Goal: Obtain resource: Obtain resource

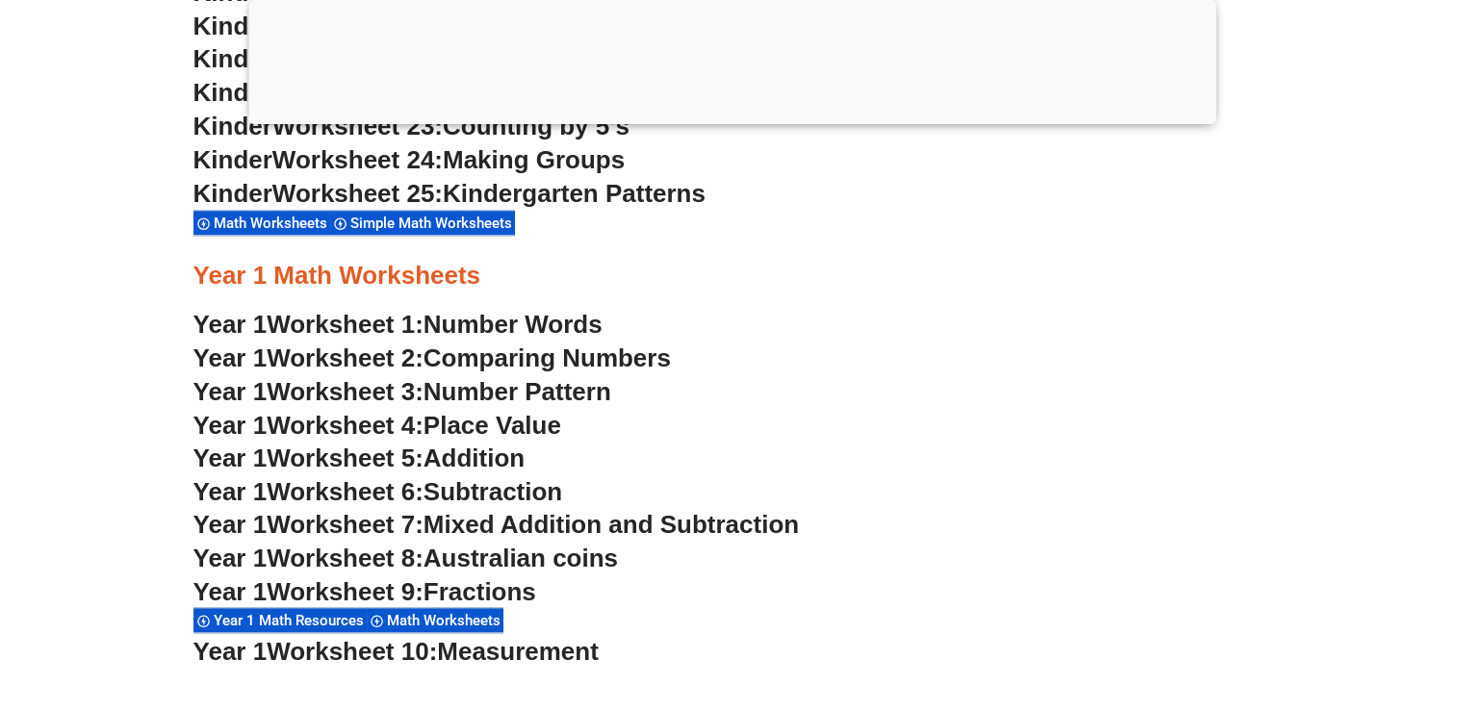
scroll to position [1848, 0]
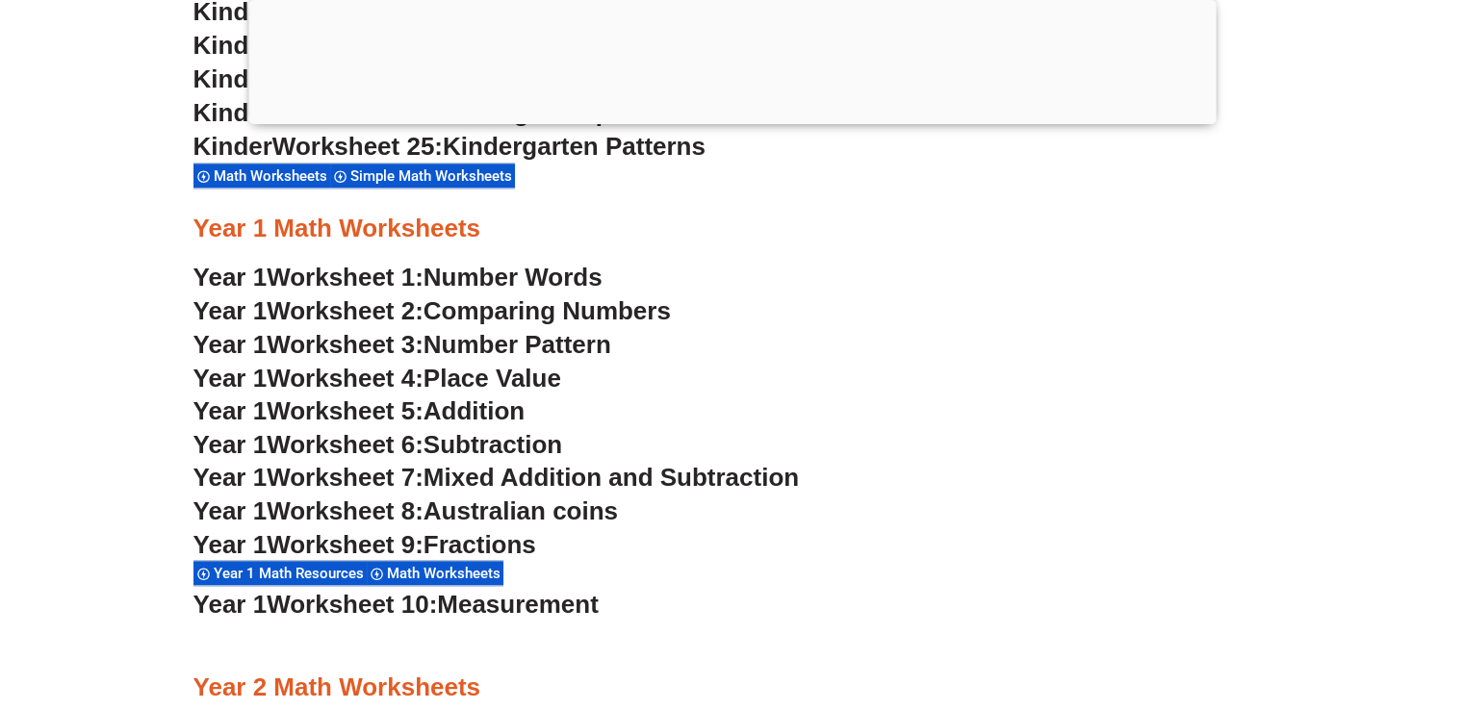
click at [269, 445] on link "Year 1 Worksheet 6: Subtraction" at bounding box center [378, 444] width 370 height 29
click at [393, 373] on span "Worksheet 4:" at bounding box center [345, 378] width 157 height 29
click at [349, 470] on span "Worksheet 7:" at bounding box center [345, 477] width 157 height 29
click at [376, 509] on span "Worksheet 8:" at bounding box center [345, 511] width 157 height 29
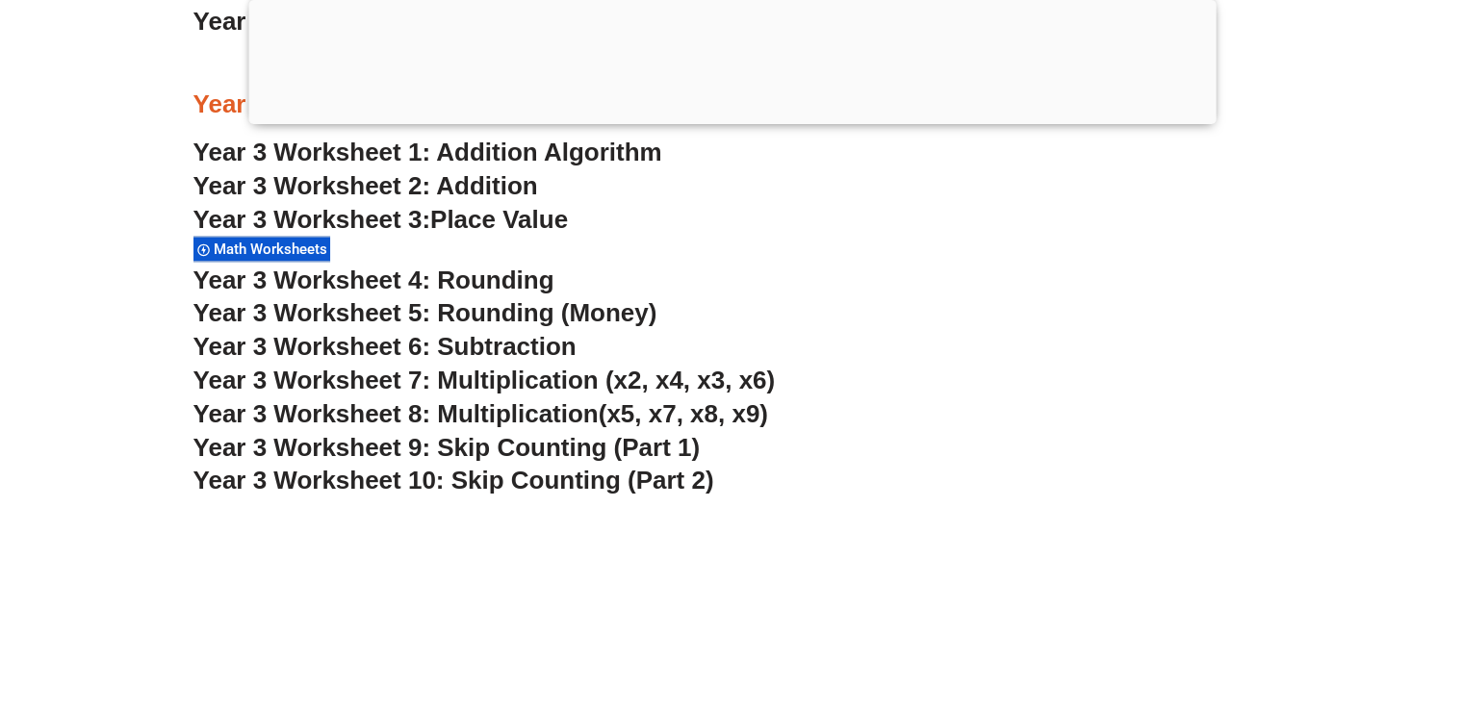
scroll to position [2907, 0]
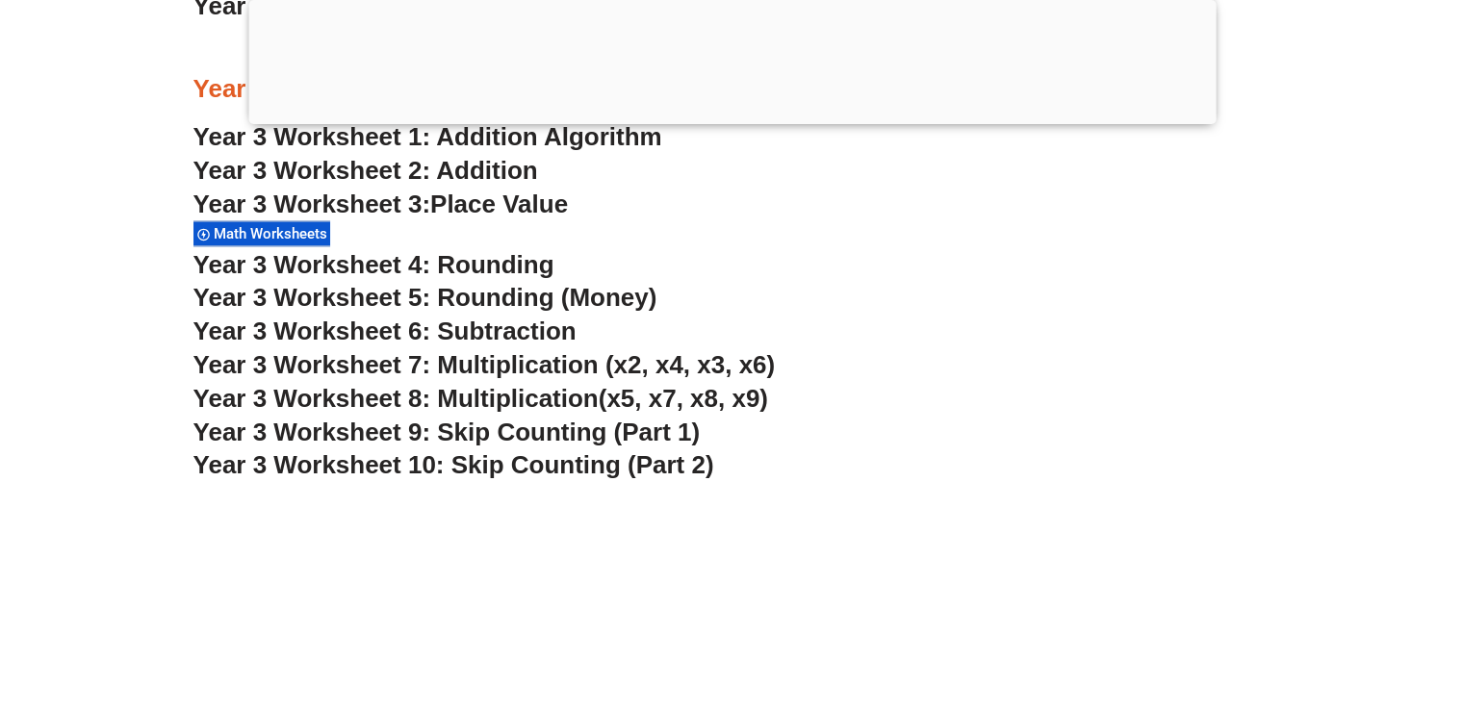
click at [326, 395] on span "Year 3 Worksheet 8: Multiplication" at bounding box center [395, 398] width 405 height 29
click at [529, 432] on span "Year 3 Worksheet 9: Skip Counting (Part 1)" at bounding box center [446, 432] width 507 height 29
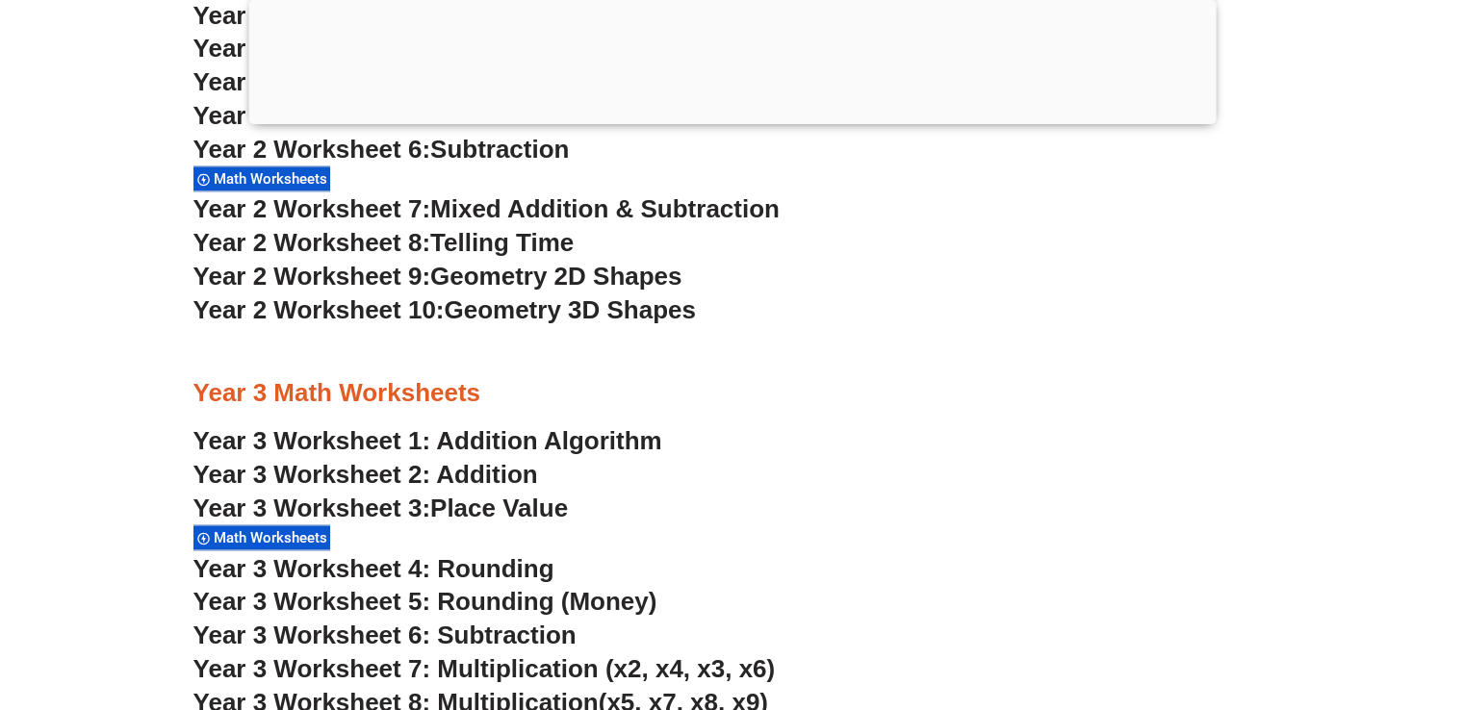
scroll to position [2811, 0]
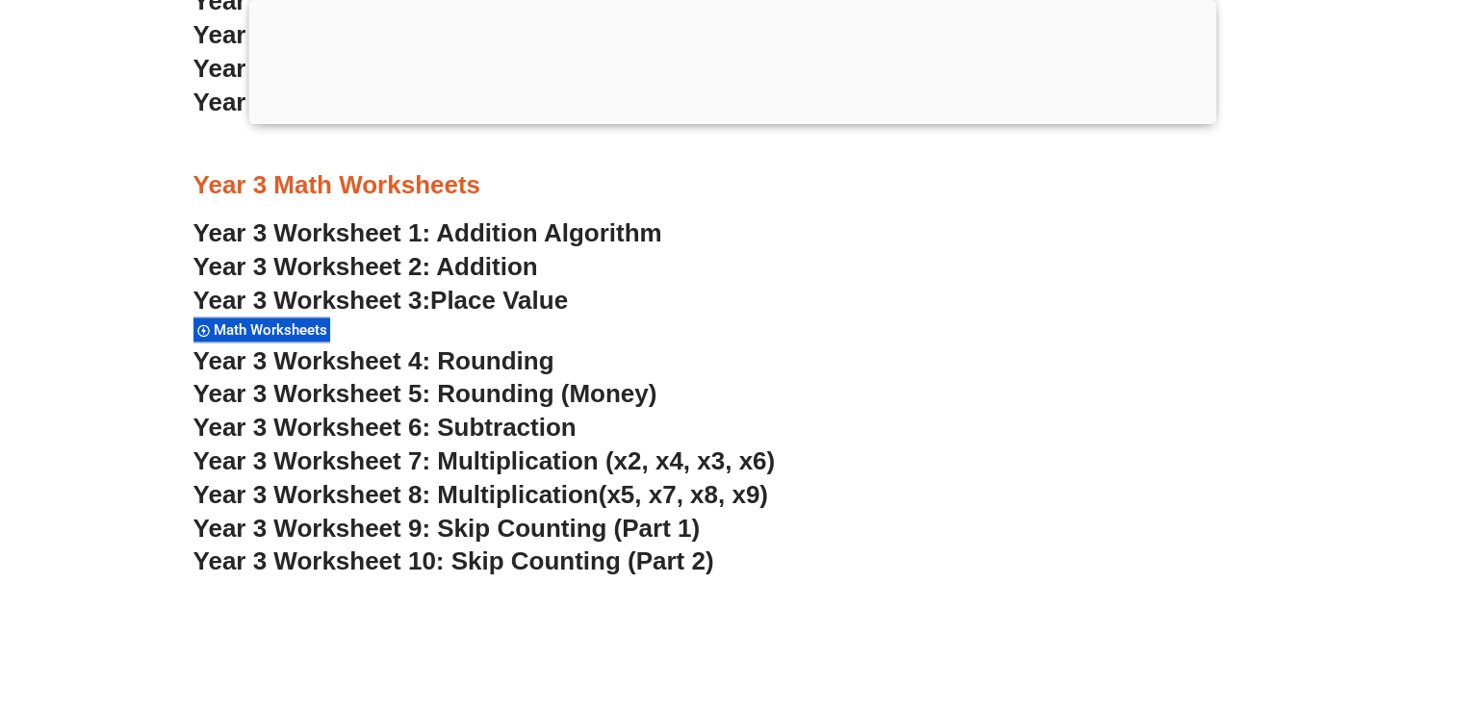
click at [355, 388] on span "Year 3 Worksheet 5: Rounding (Money)" at bounding box center [425, 393] width 464 height 29
click at [409, 363] on span "Year 3 Worksheet 4: Rounding" at bounding box center [373, 360] width 361 height 29
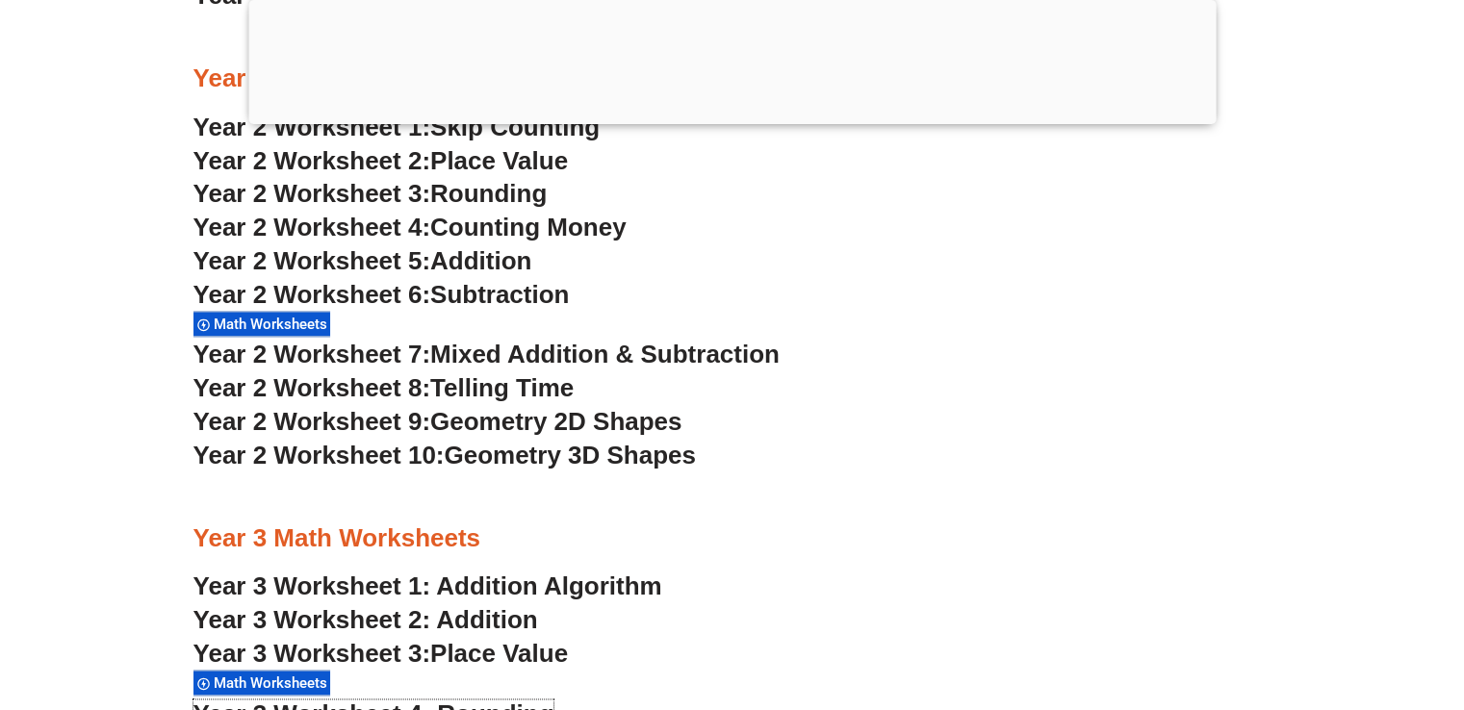
scroll to position [2426, 0]
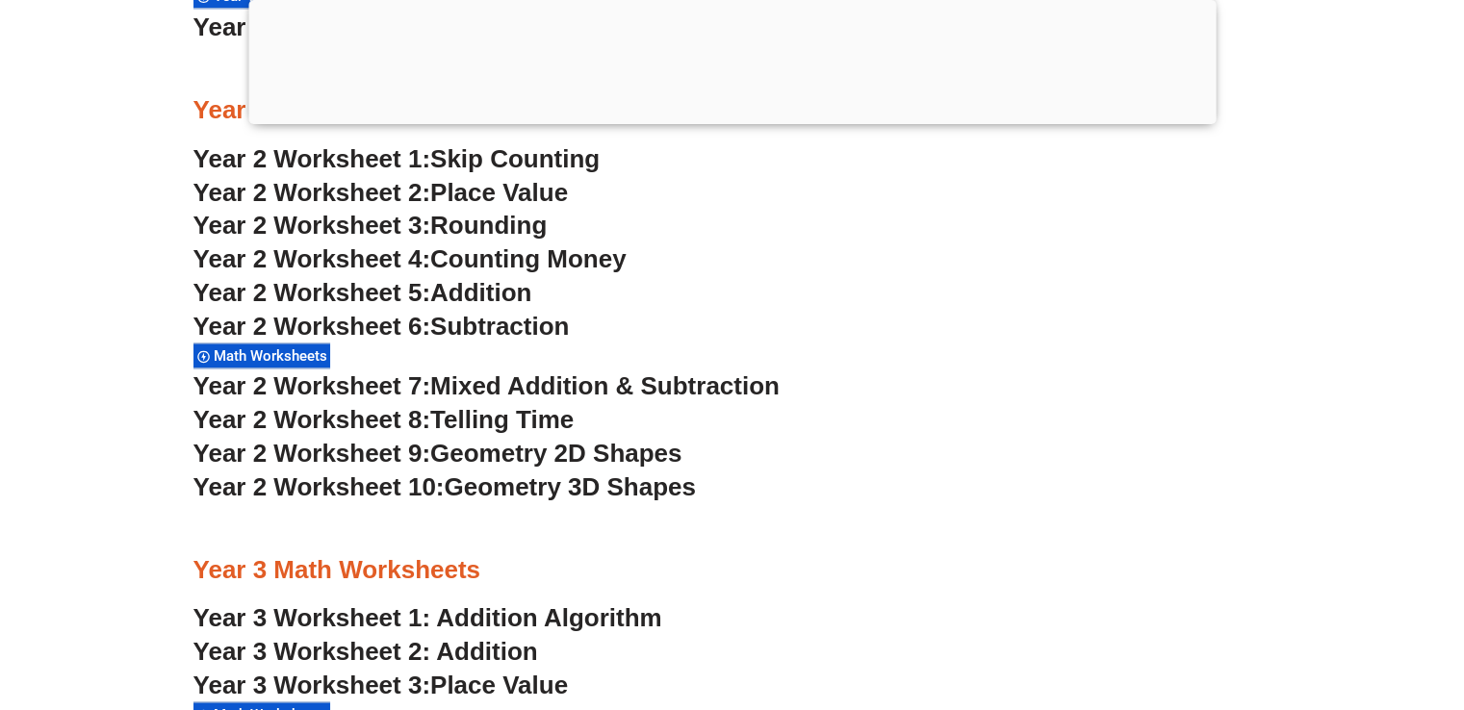
click at [408, 257] on span "Year 2 Worksheet 4:" at bounding box center [312, 258] width 238 height 29
